Goal: Task Accomplishment & Management: Manage account settings

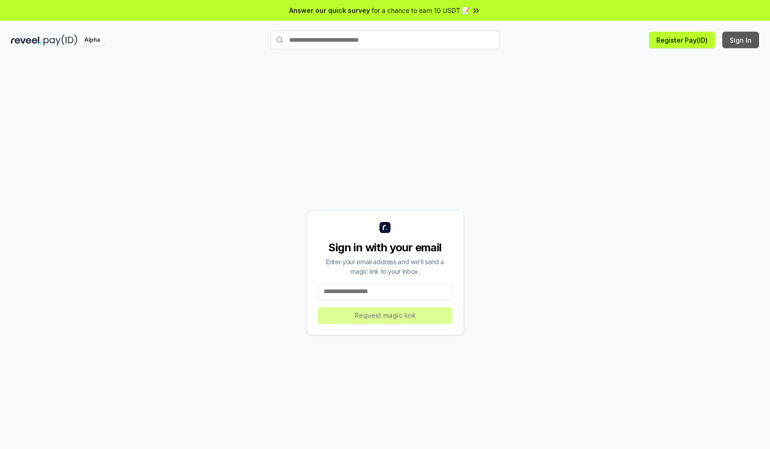
click at [741, 40] on button "Sign In" at bounding box center [741, 40] width 37 height 17
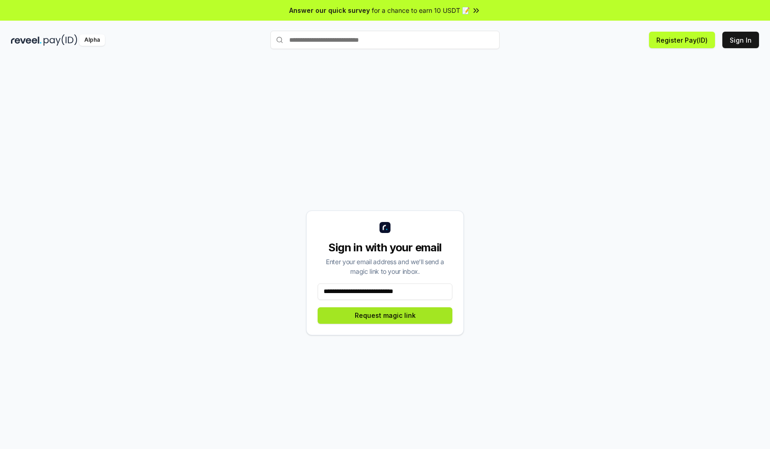
type input "**********"
click at [385, 315] on button "Request magic link" at bounding box center [385, 315] width 135 height 17
